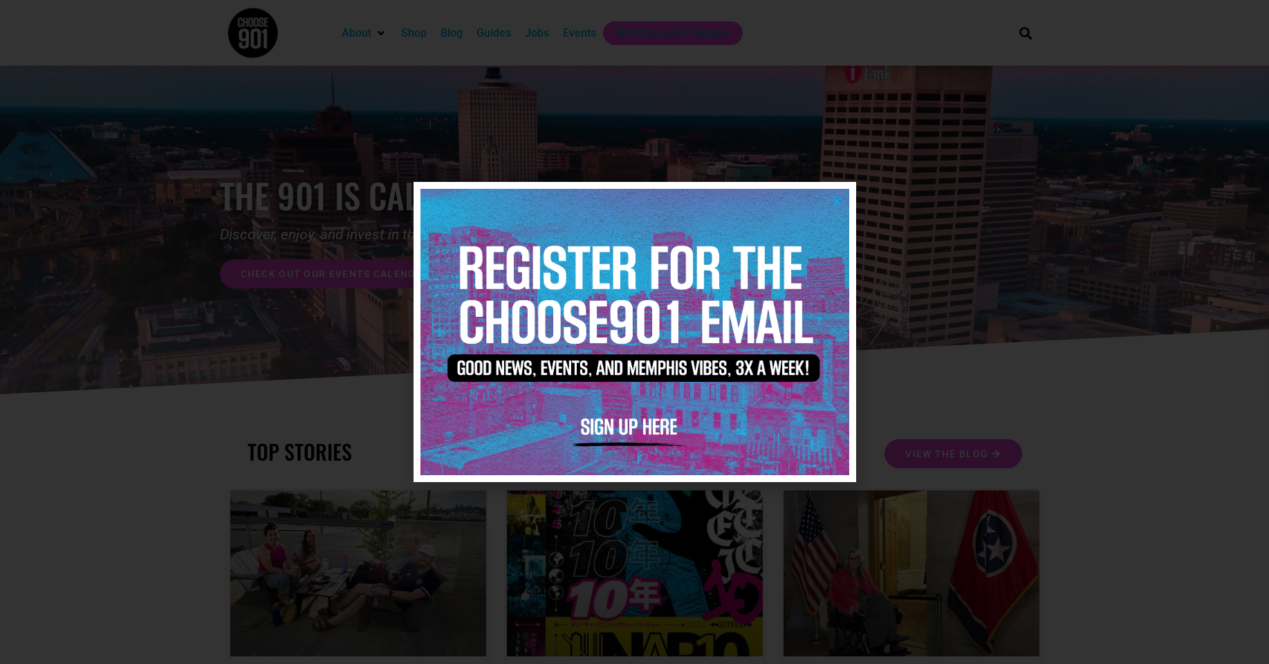
click at [842, 205] on icon "Close" at bounding box center [837, 201] width 10 height 10
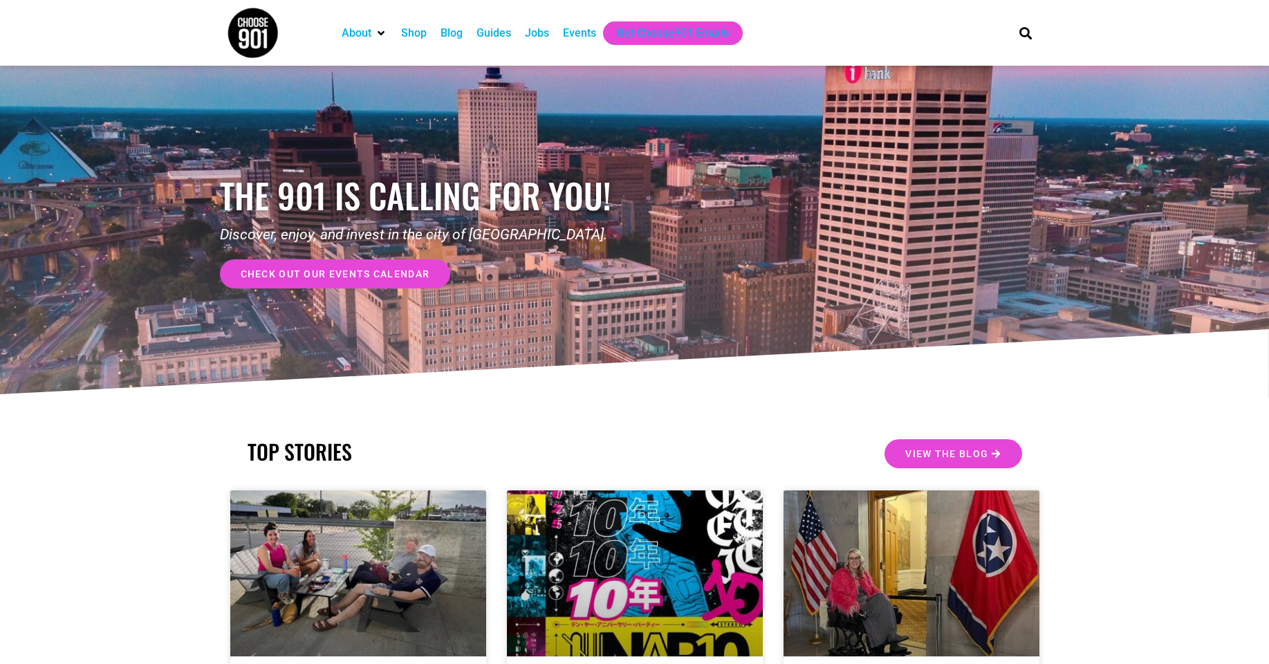
click at [544, 37] on div "Jobs" at bounding box center [537, 33] width 24 height 17
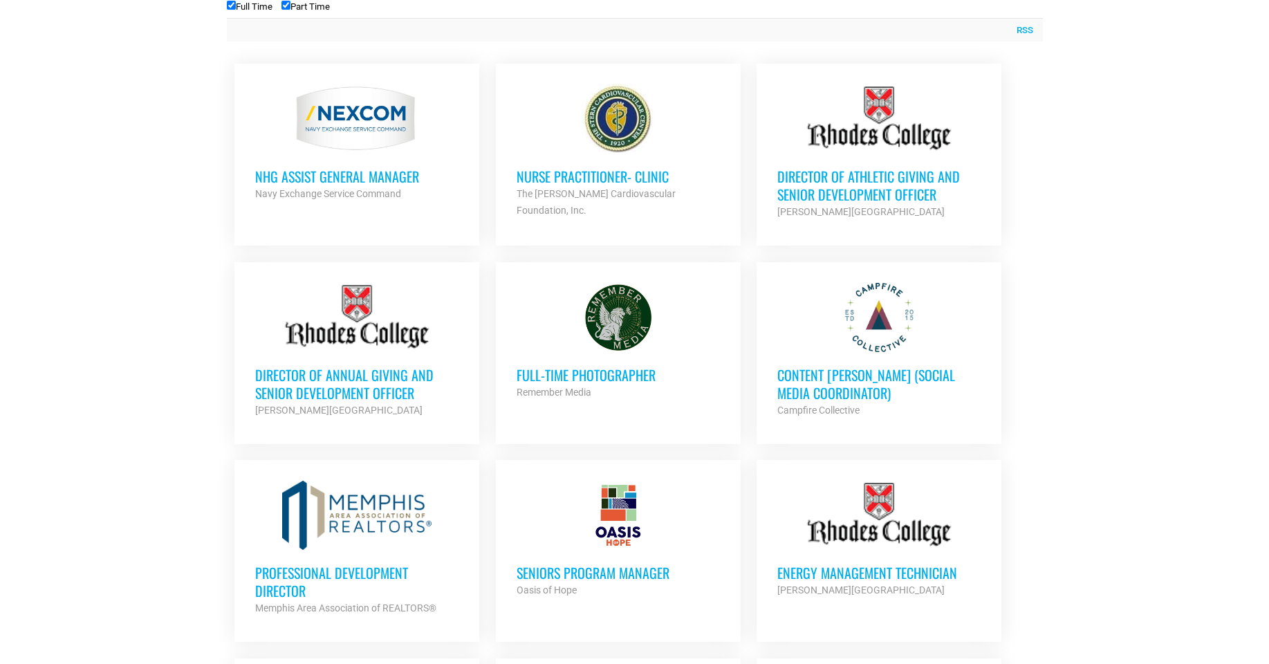
scroll to position [586, 0]
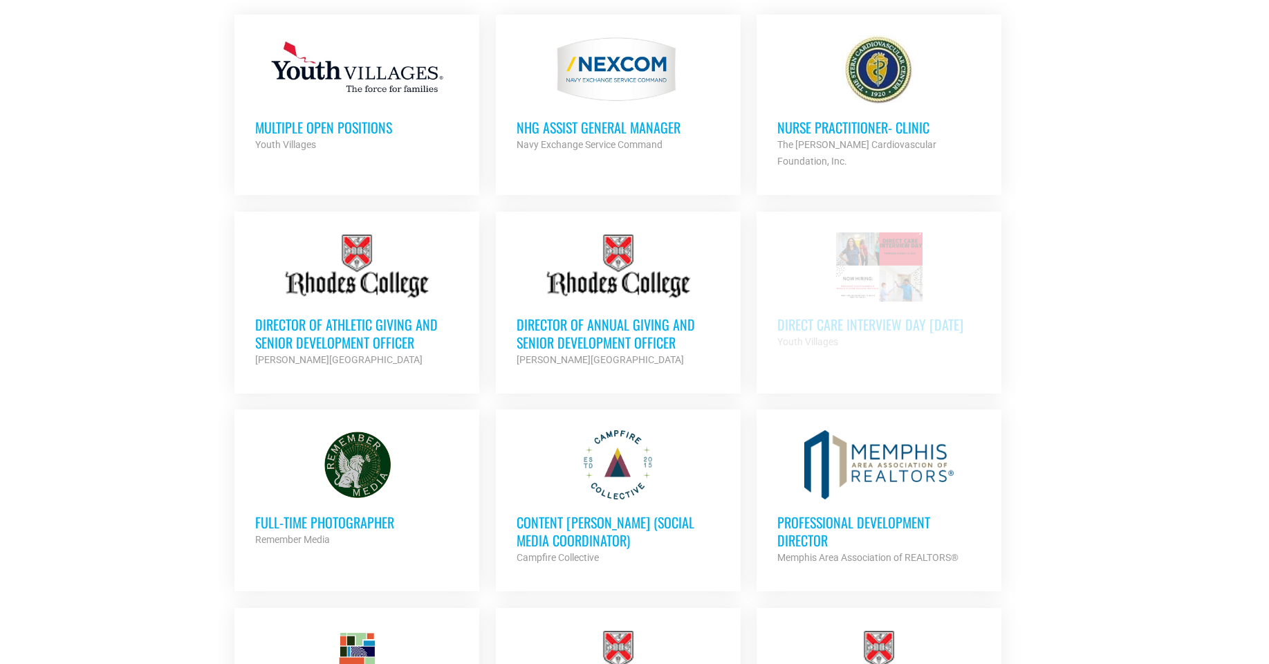
scroll to position [642, 0]
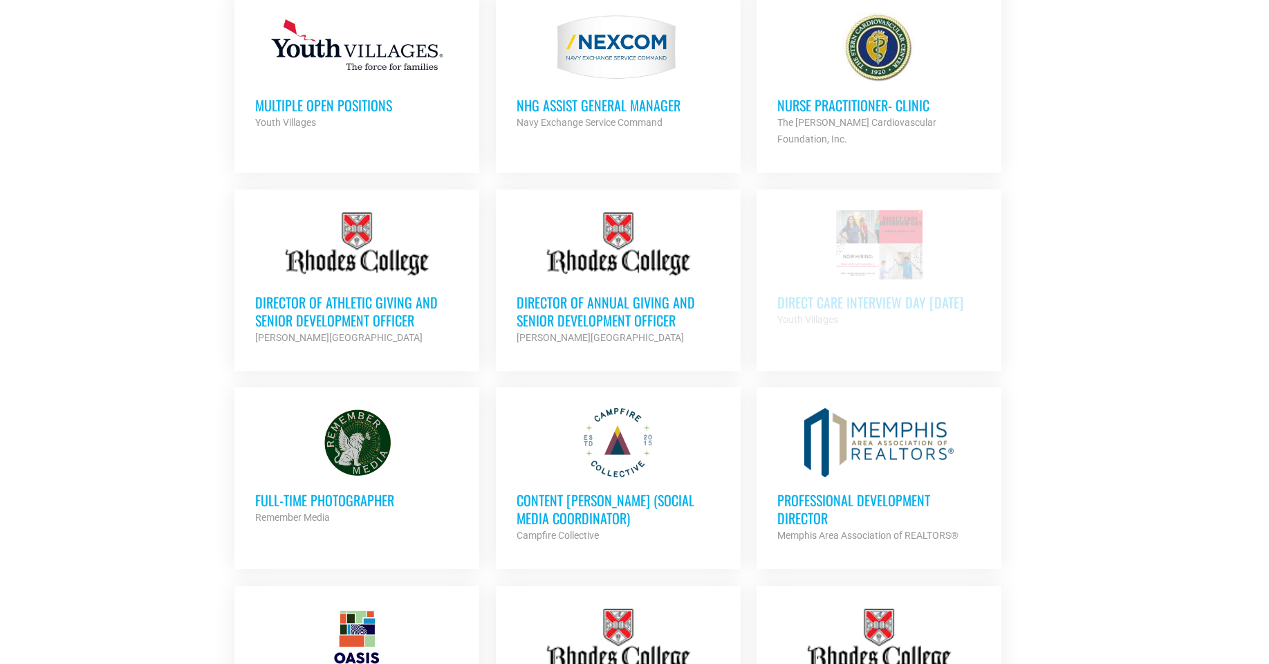
click at [972, 279] on div "Direct Care Interview Day 8/14/2025 Youth Villages Partner Org" at bounding box center [878, 303] width 203 height 48
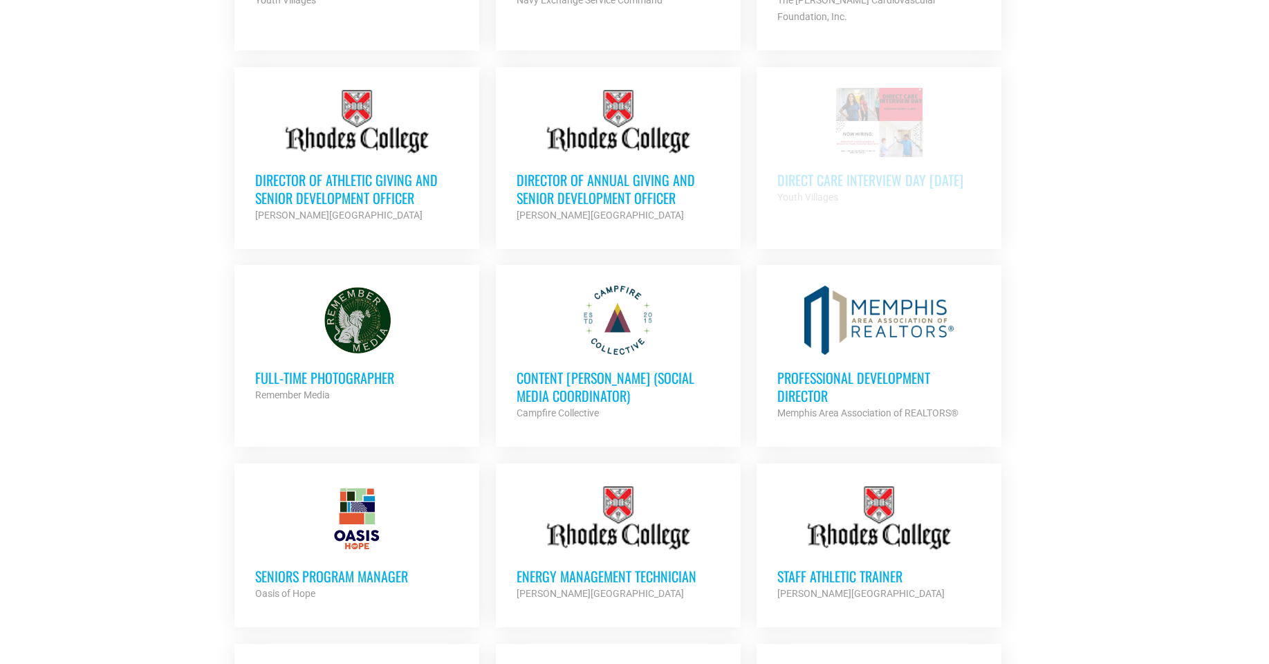
scroll to position [554, 0]
